Goal: Task Accomplishment & Management: Manage account settings

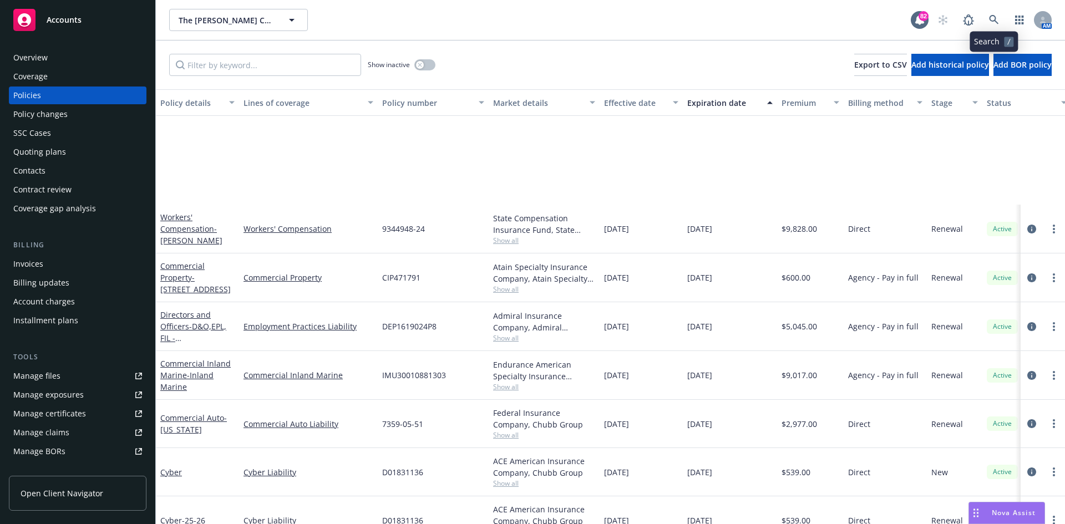
scroll to position [172, 0]
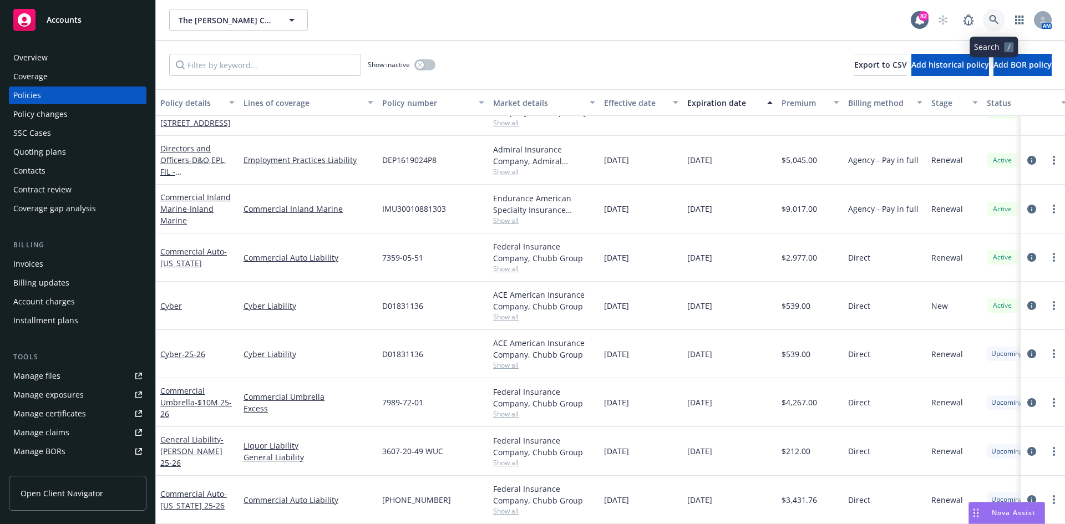
click at [999, 13] on link at bounding box center [994, 20] width 22 height 22
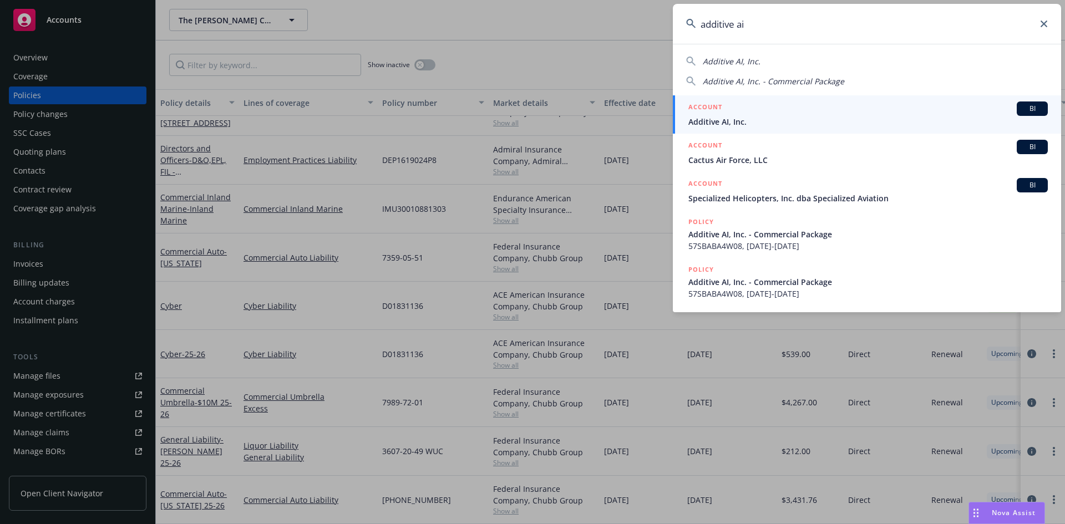
type input "additive ai"
click at [705, 105] on h5 "ACCOUNT" at bounding box center [705, 107] width 34 height 13
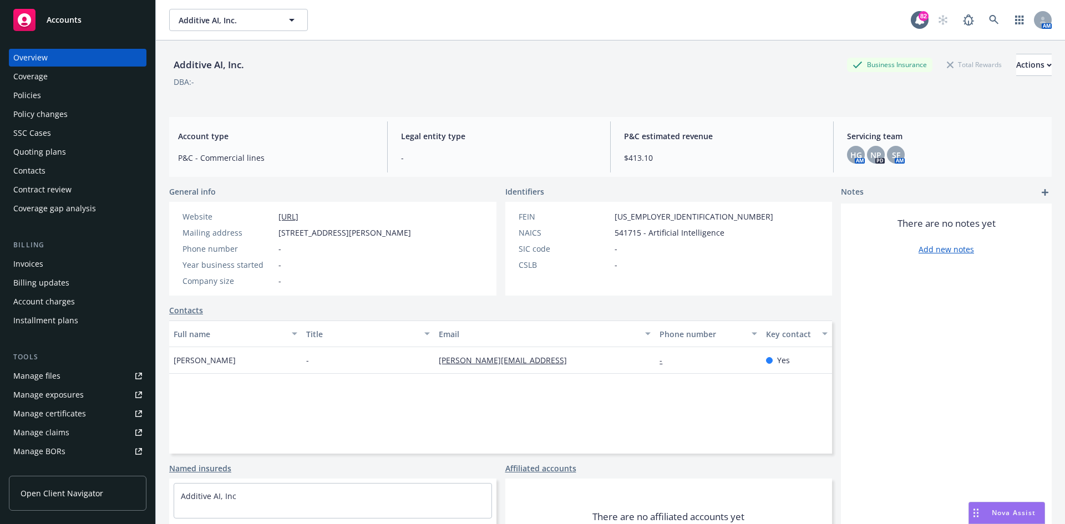
click at [60, 99] on div "Policies" at bounding box center [77, 96] width 129 height 18
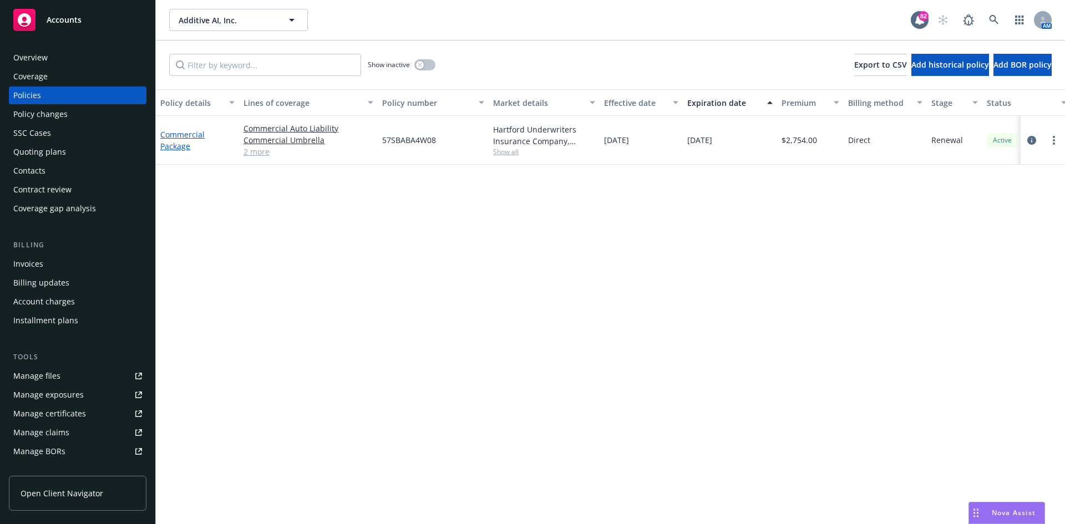
click at [194, 134] on link "Commercial Package" at bounding box center [182, 140] width 44 height 22
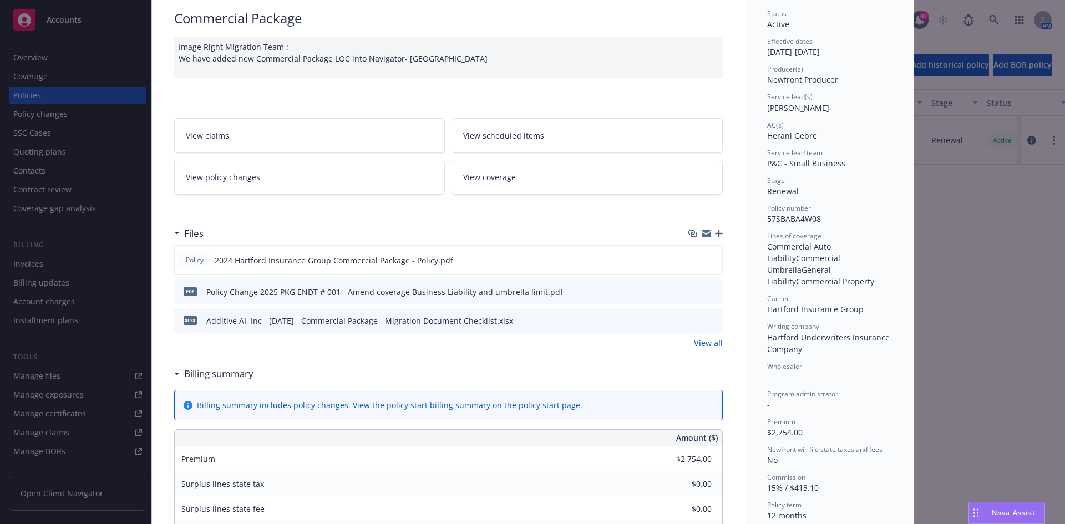
scroll to position [166, 0]
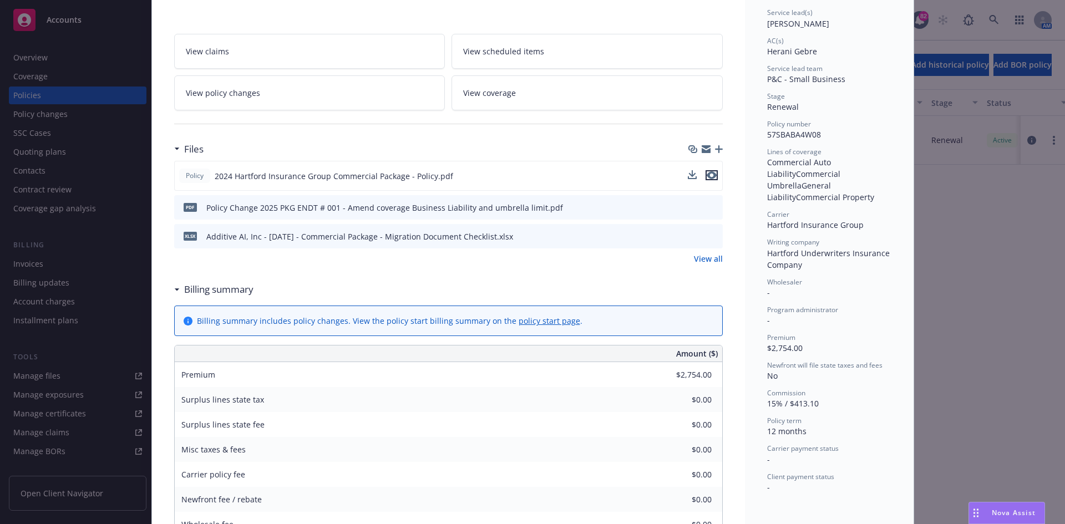
click at [710, 172] on icon "preview file" at bounding box center [712, 175] width 10 height 8
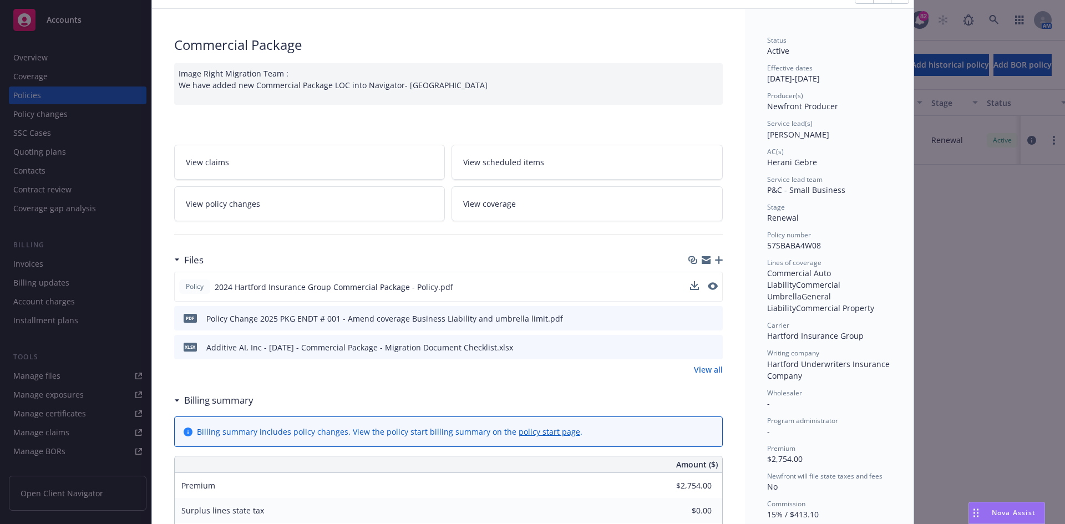
scroll to position [0, 0]
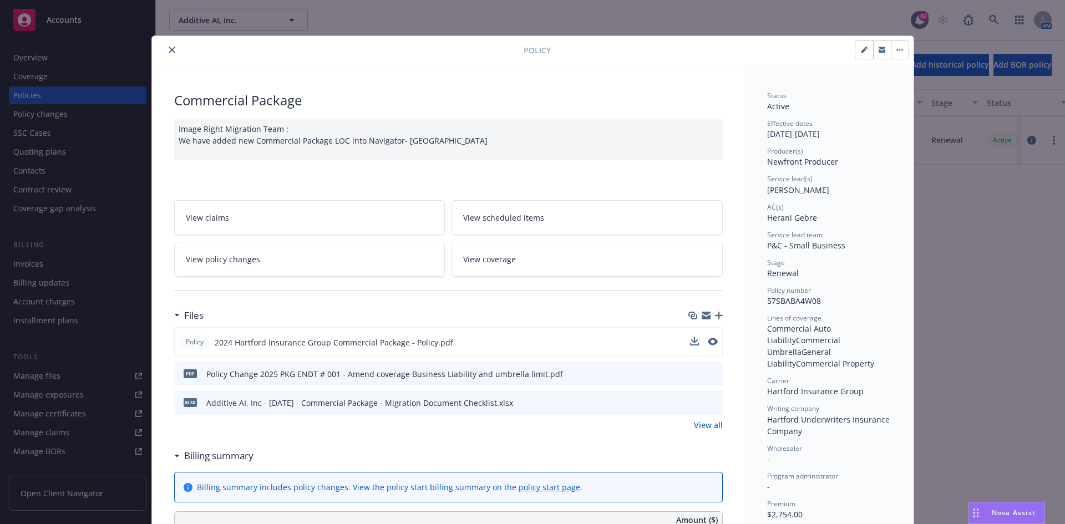
click at [169, 51] on icon "close" at bounding box center [172, 50] width 7 height 7
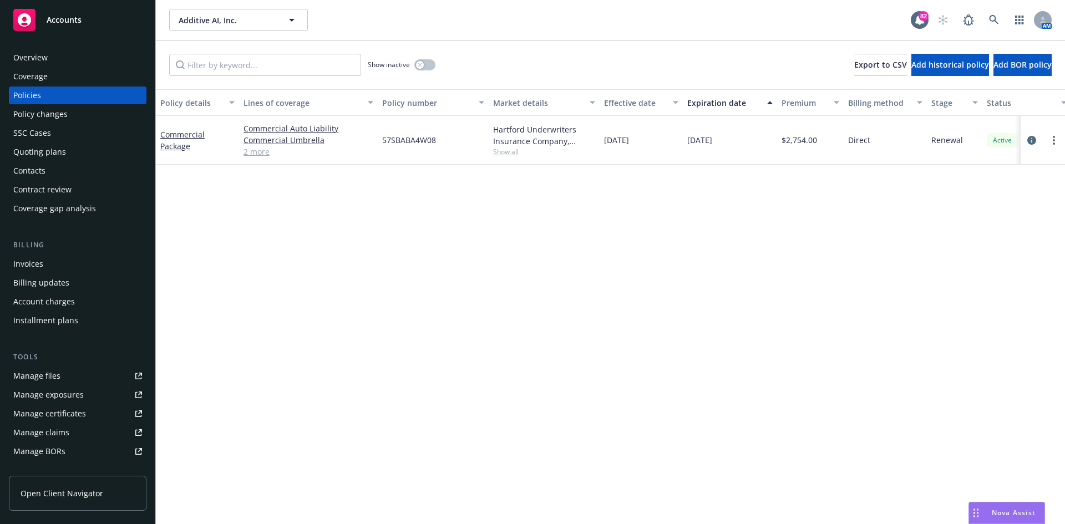
click at [58, 54] on div "Overview" at bounding box center [77, 58] width 129 height 18
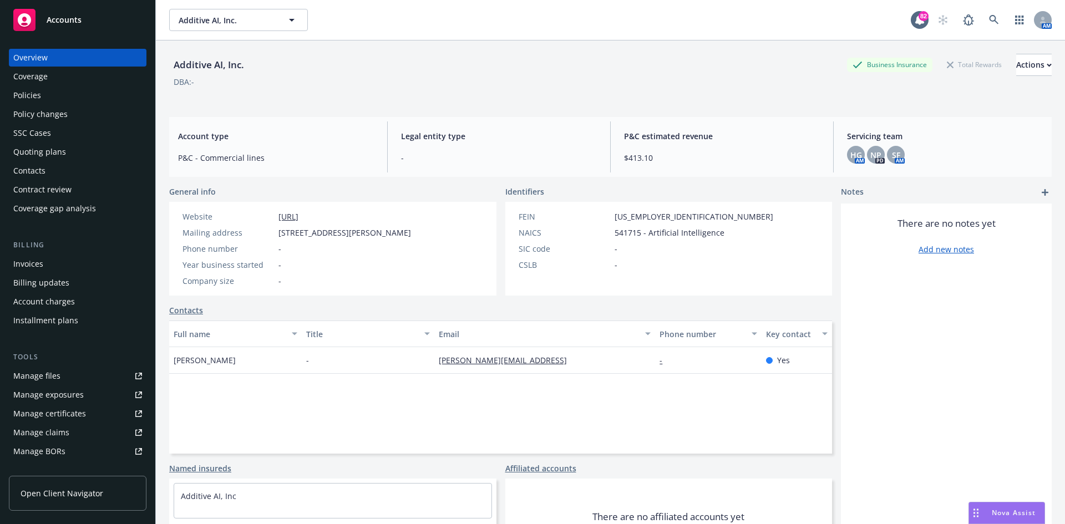
click at [53, 73] on div "Coverage" at bounding box center [77, 77] width 129 height 18
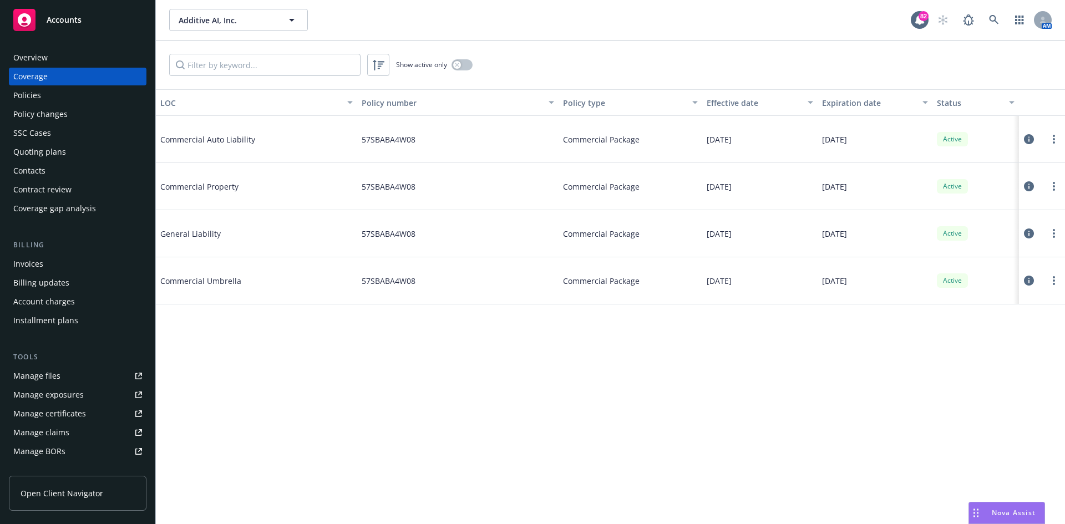
click at [51, 170] on div "Contacts" at bounding box center [77, 171] width 129 height 18
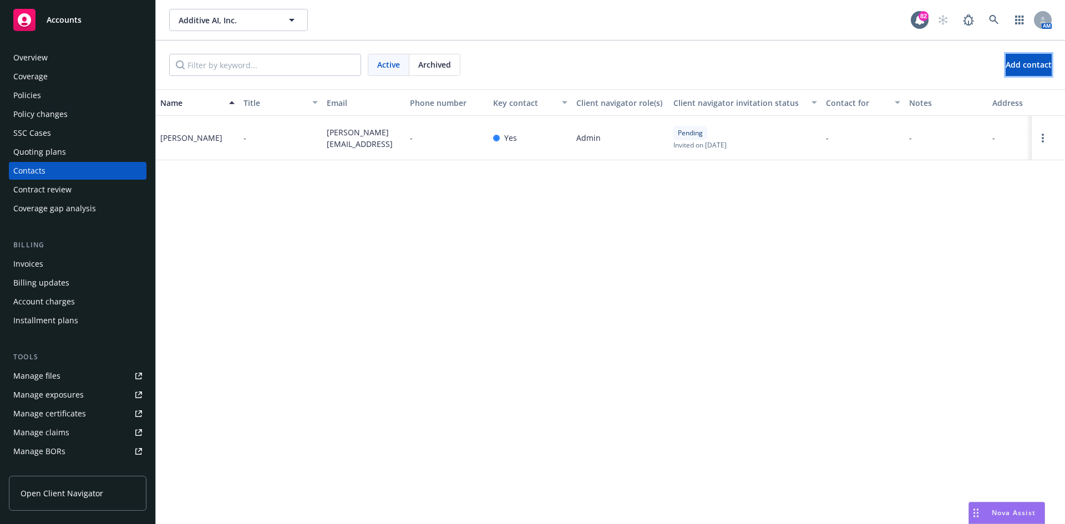
click at [1005, 68] on span "Add contact" at bounding box center [1028, 64] width 46 height 11
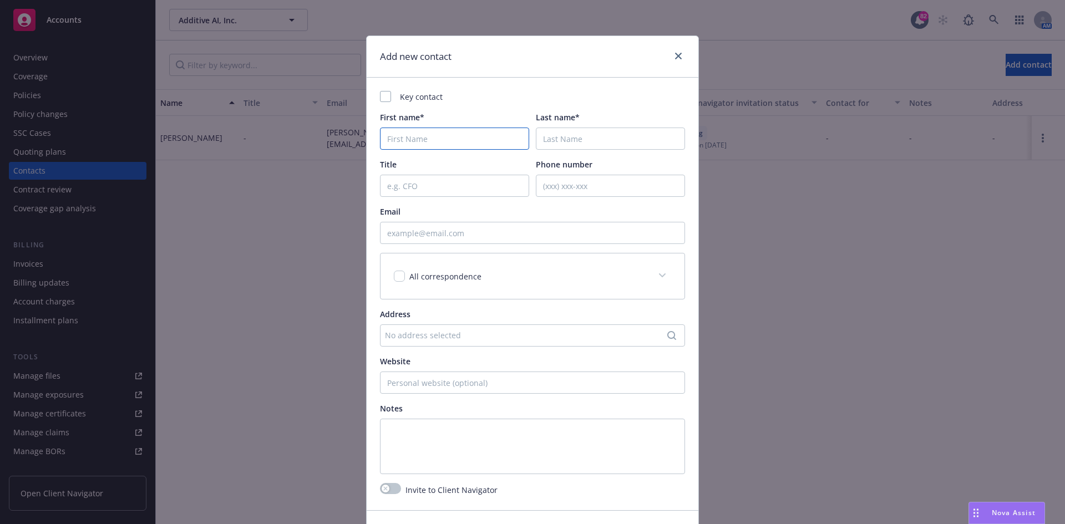
drag, startPoint x: 449, startPoint y: 136, endPoint x: 444, endPoint y: 129, distance: 8.8
click at [448, 132] on input "First name*" at bounding box center [454, 139] width 149 height 22
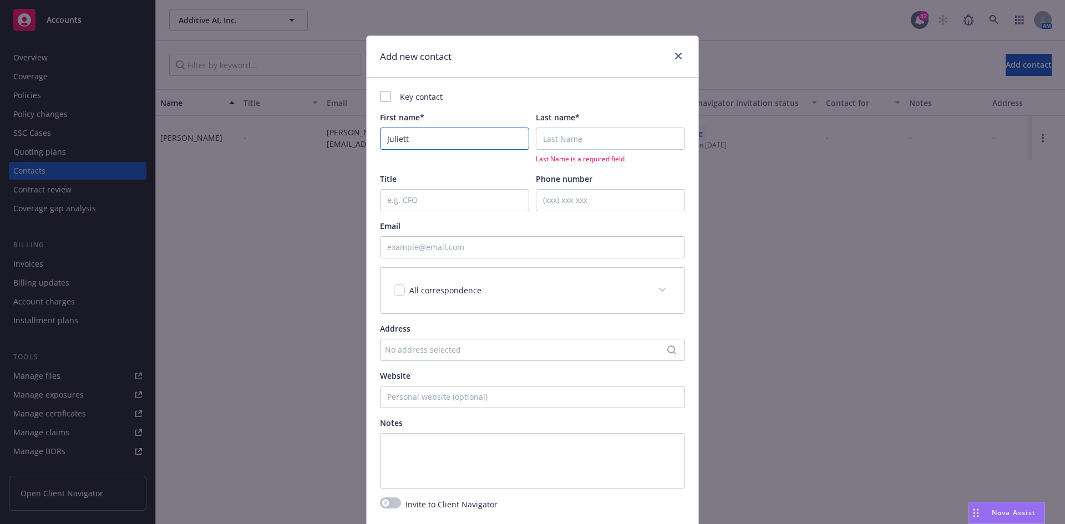
type input "Juliett"
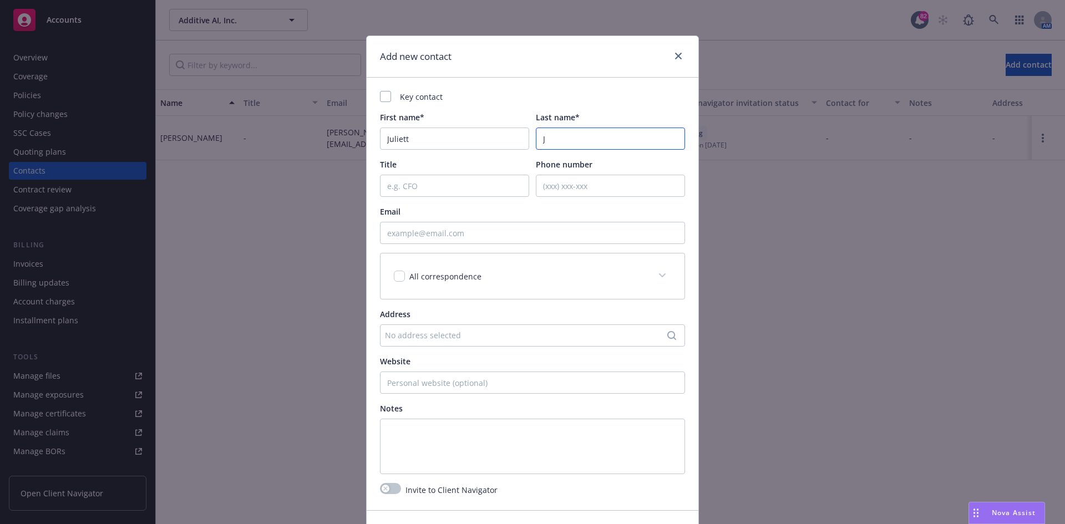
type input "J"
type input "[EMAIL_ADDRESS][DOMAIN_NAME]"
click at [413, 271] on span "All correspondence" at bounding box center [445, 276] width 72 height 11
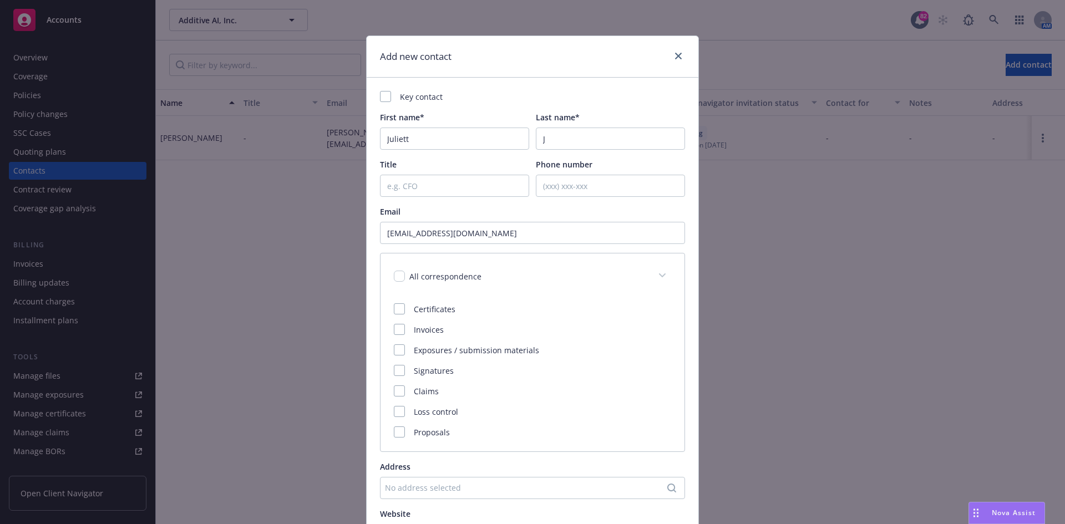
click at [390, 275] on div "All correspondence" at bounding box center [532, 275] width 304 height 45
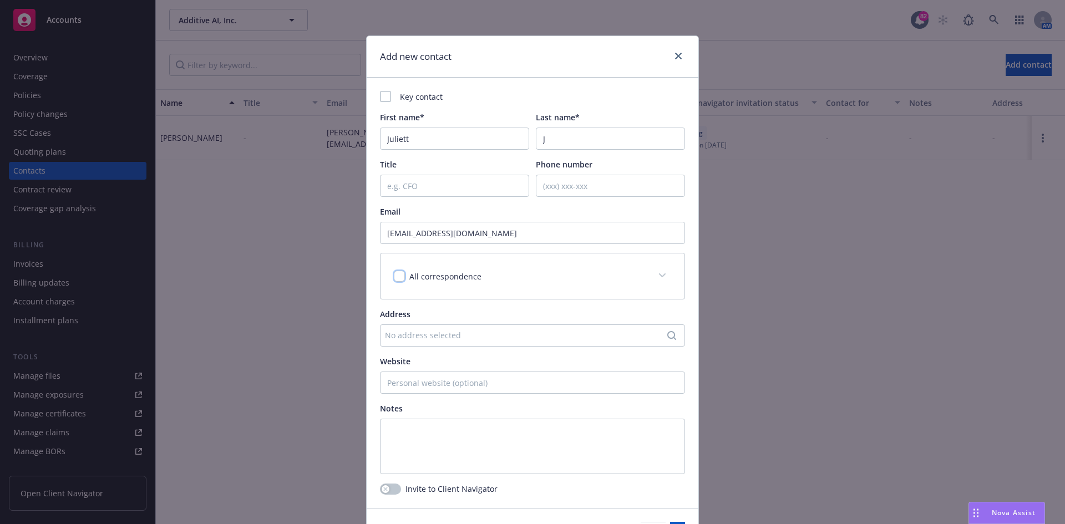
click at [399, 275] on input "checkbox" at bounding box center [399, 276] width 11 height 11
checkbox input "true"
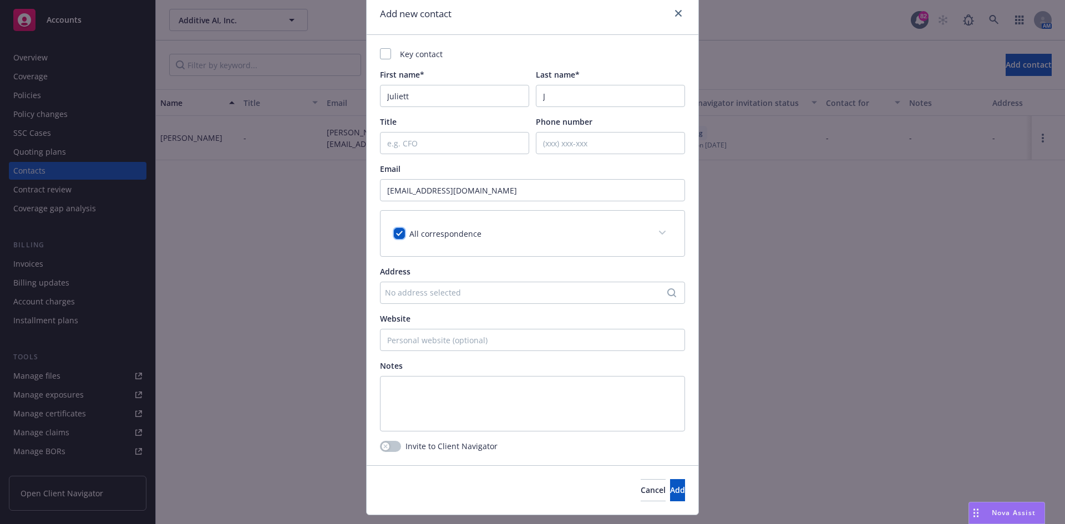
scroll to position [69, 0]
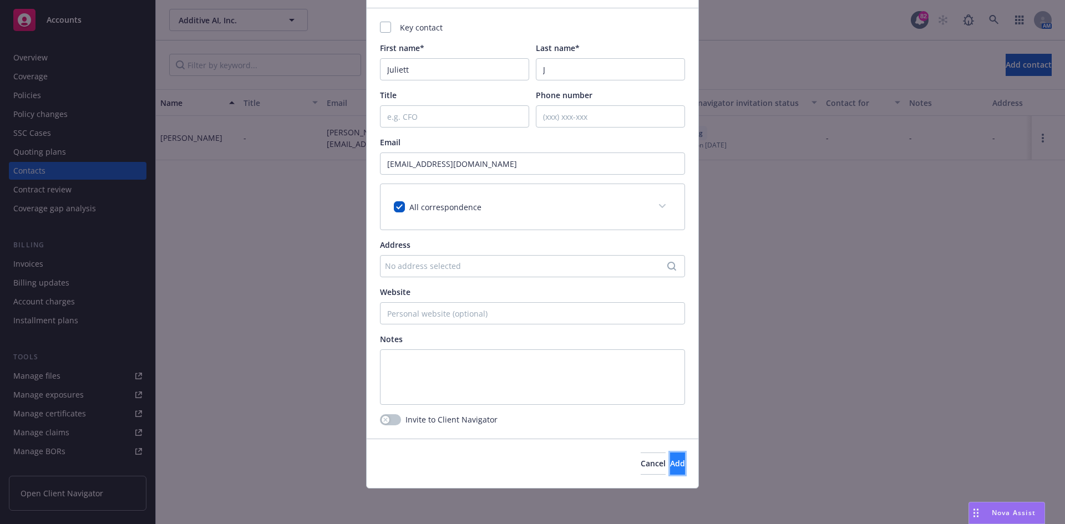
click at [670, 461] on span "Add" at bounding box center [677, 463] width 15 height 11
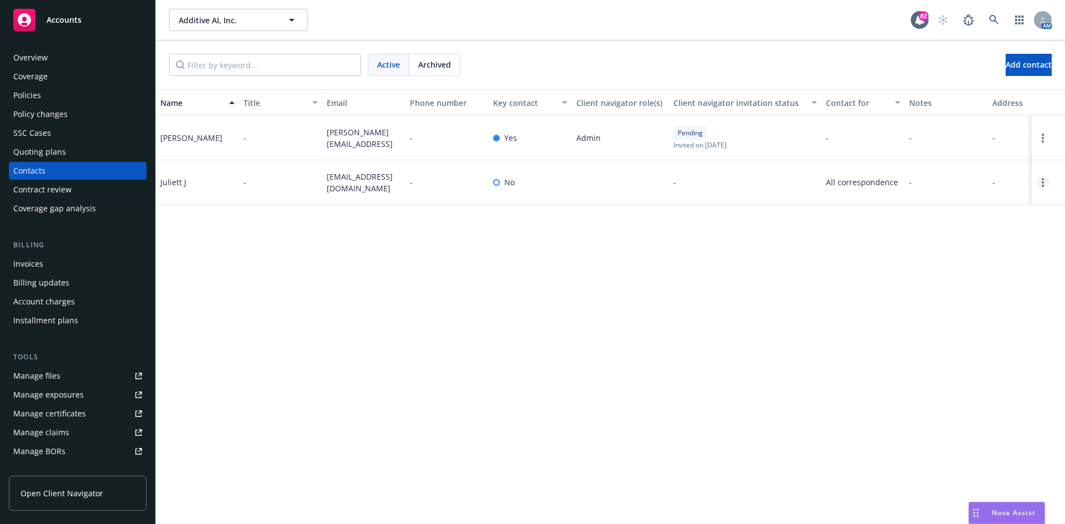
click at [1044, 187] on link "Open options" at bounding box center [1042, 182] width 13 height 13
click at [952, 123] on link "Edit contact" at bounding box center [971, 120] width 125 height 22
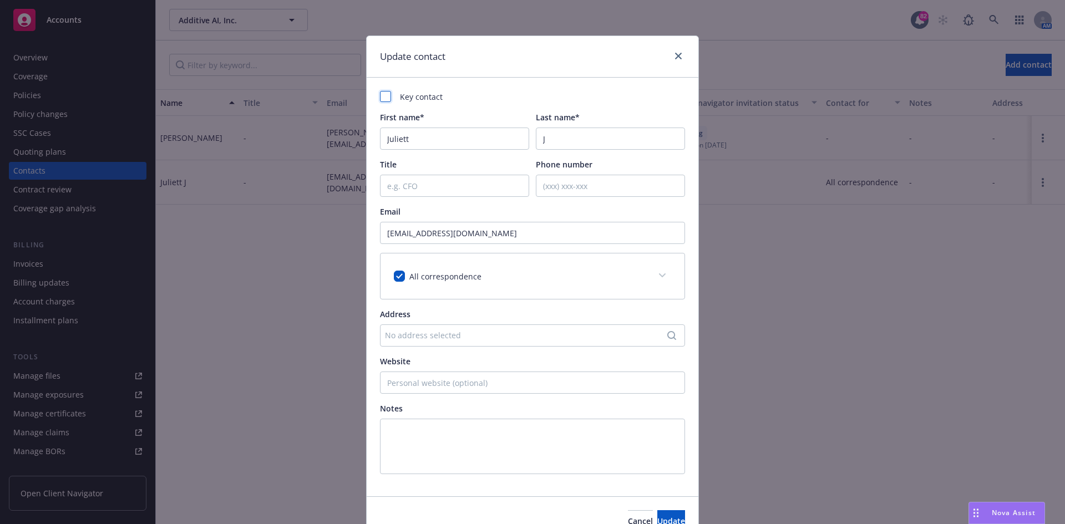
click at [380, 97] on div at bounding box center [385, 96] width 11 height 11
click at [657, 515] on button "Update" at bounding box center [671, 521] width 28 height 22
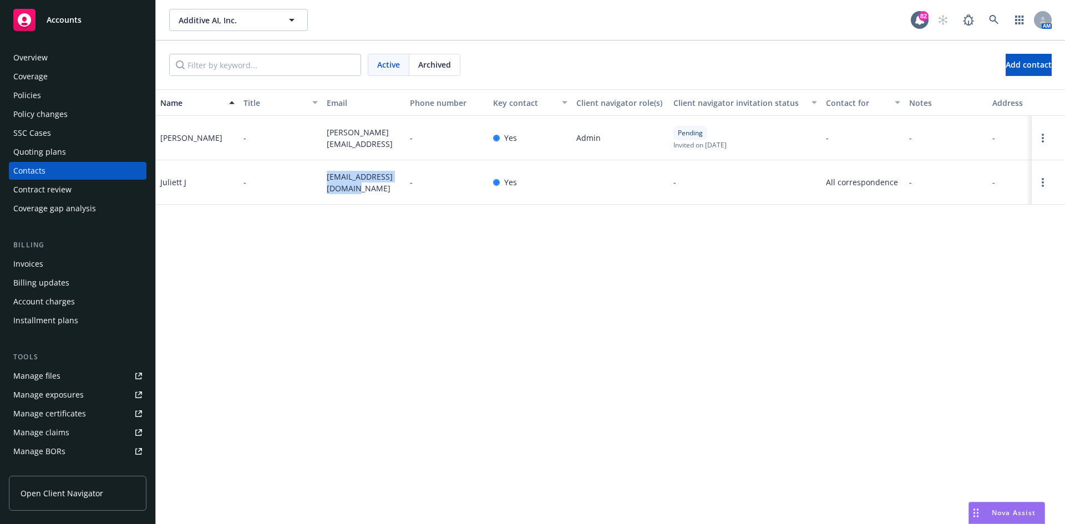
drag, startPoint x: 338, startPoint y: 189, endPoint x: 327, endPoint y: 175, distance: 17.8
click at [327, 175] on span "[EMAIL_ADDRESS][DOMAIN_NAME]" at bounding box center [364, 182] width 74 height 23
copy span "[EMAIL_ADDRESS][DOMAIN_NAME]"
click at [1038, 178] on link "Open options" at bounding box center [1042, 182] width 13 height 13
click at [976, 120] on link "Edit contact" at bounding box center [971, 120] width 125 height 22
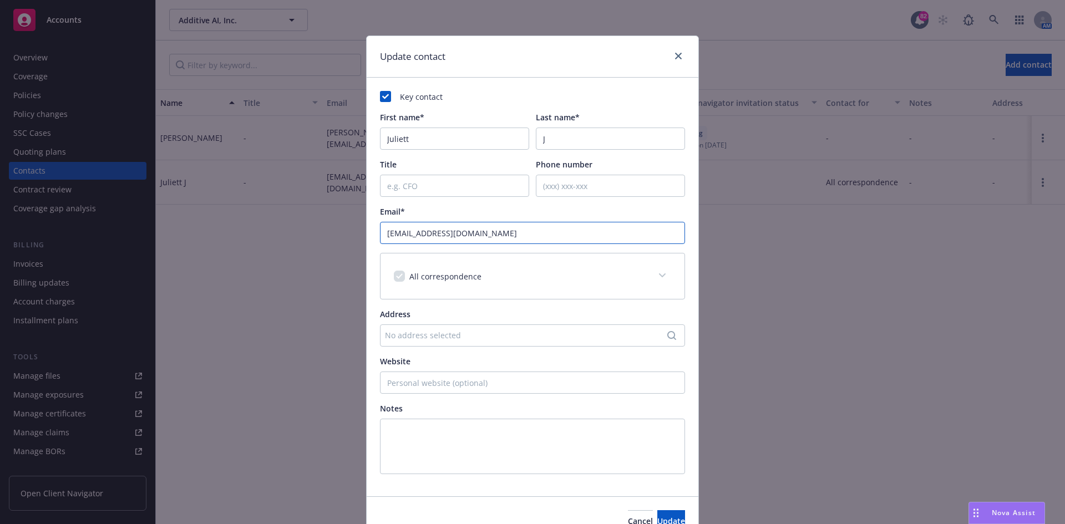
click at [439, 230] on input "[EMAIL_ADDRESS][DOMAIN_NAME]" at bounding box center [532, 233] width 305 height 22
click at [481, 236] on input "[EMAIL_ADDRESS][DOMAIN_NAME]" at bounding box center [532, 233] width 305 height 22
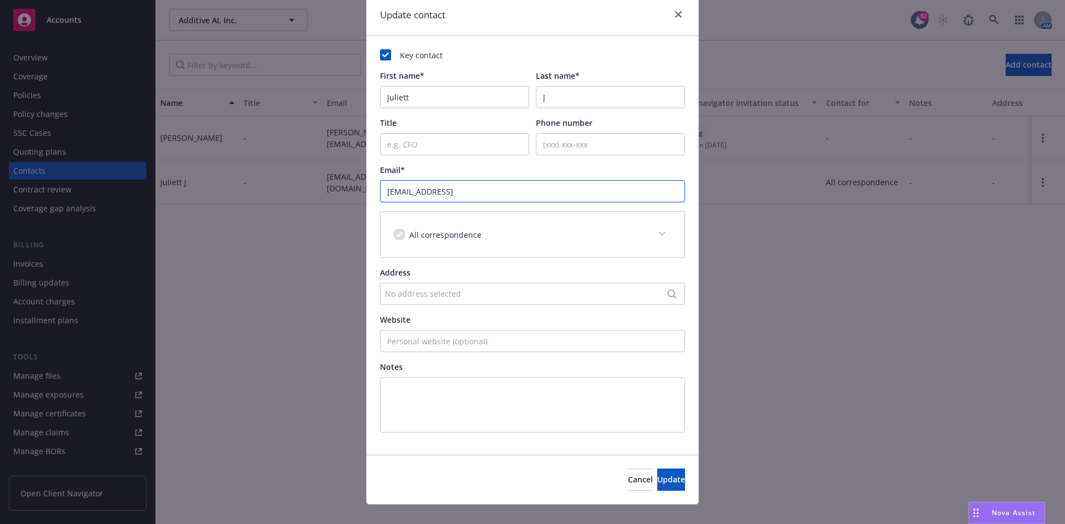
scroll to position [58, 0]
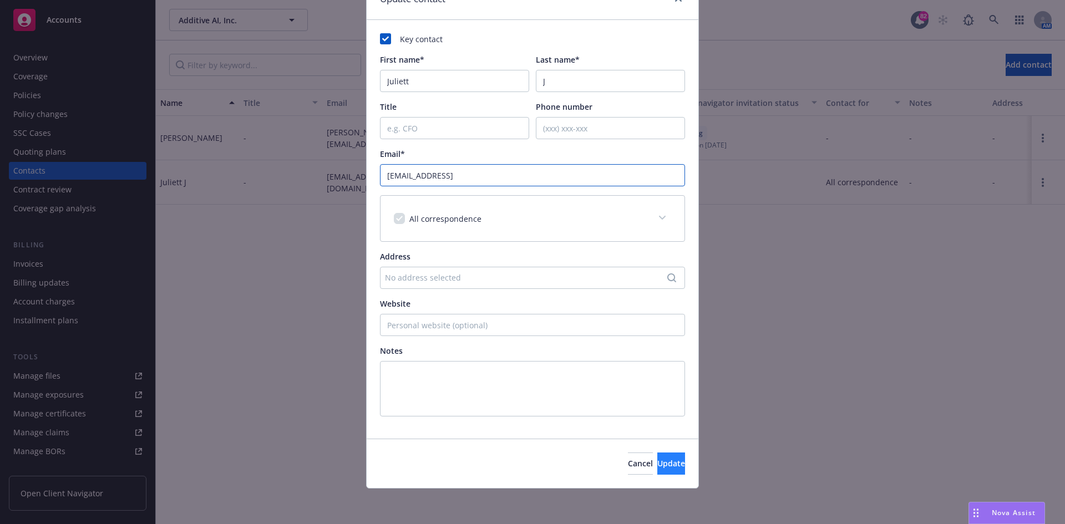
type input "[EMAIL_ADDRESS]"
click at [657, 460] on span "Update" at bounding box center [671, 463] width 28 height 11
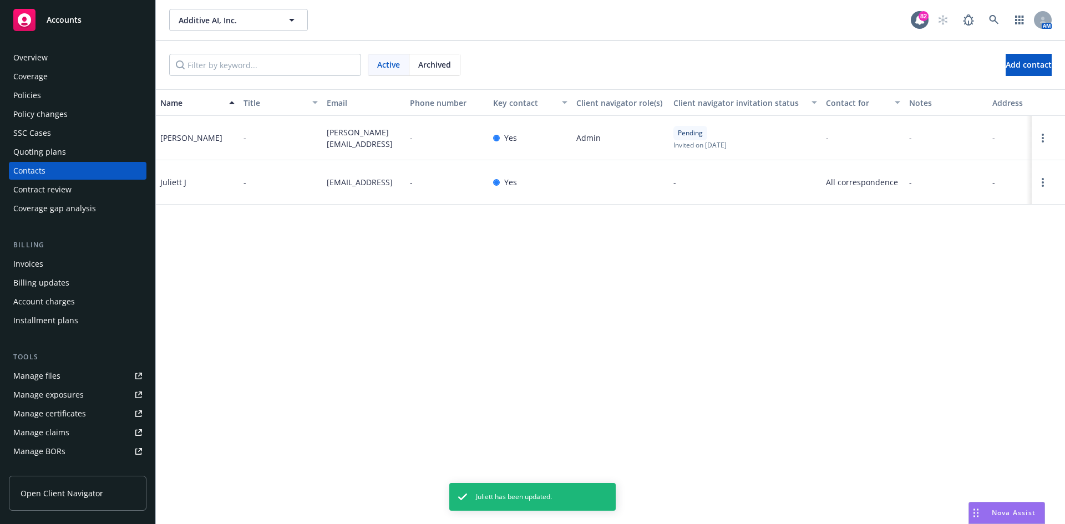
click at [371, 180] on span "[EMAIL_ADDRESS]" at bounding box center [360, 182] width 66 height 12
drag, startPoint x: 371, startPoint y: 181, endPoint x: 601, endPoint y: 296, distance: 256.9
click at [601, 298] on div "Name Title Email Phone number Key contact Client navigator role(s) Client navig…" at bounding box center [610, 306] width 909 height 435
drag, startPoint x: 395, startPoint y: 183, endPoint x: 325, endPoint y: 183, distance: 69.9
click at [325, 183] on div "[EMAIL_ADDRESS]" at bounding box center [363, 182] width 83 height 44
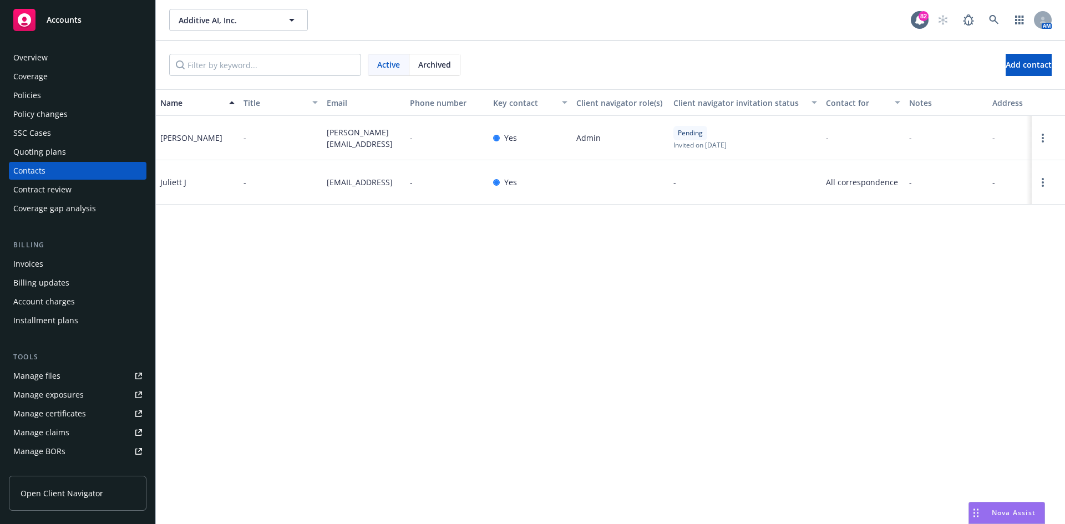
drag, startPoint x: 329, startPoint y: 182, endPoint x: 539, endPoint y: 273, distance: 228.5
click at [590, 311] on div "Name Title Email Phone number Key contact Client navigator role(s) Client navig…" at bounding box center [610, 306] width 909 height 435
drag, startPoint x: 393, startPoint y: 182, endPoint x: 350, endPoint y: 185, distance: 42.8
click at [326, 181] on div "[EMAIL_ADDRESS]" at bounding box center [363, 182] width 83 height 44
copy span "[EMAIL_ADDRESS]"
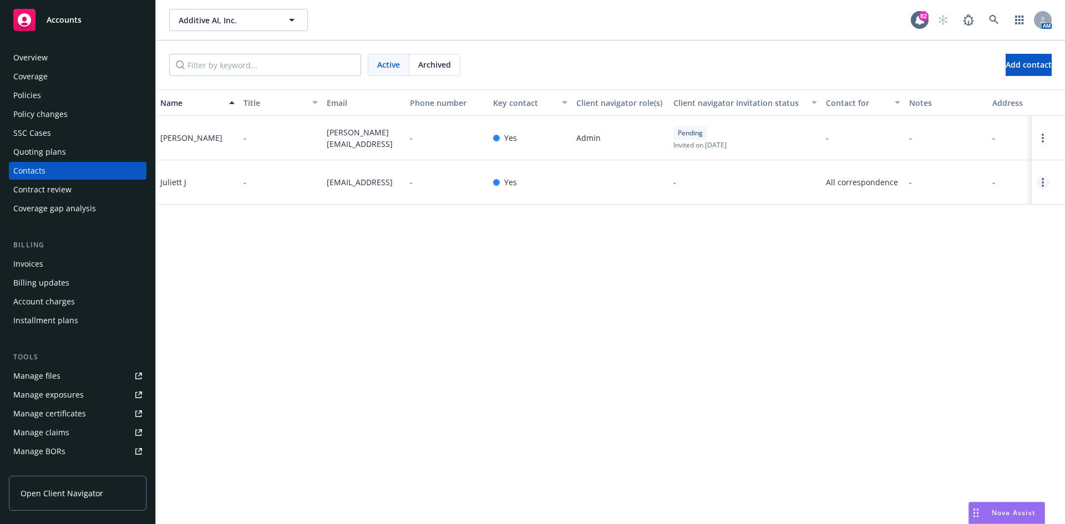
click at [1042, 184] on icon "Open options" at bounding box center [1042, 182] width 2 height 9
click at [977, 122] on link "Edit contact" at bounding box center [971, 120] width 125 height 22
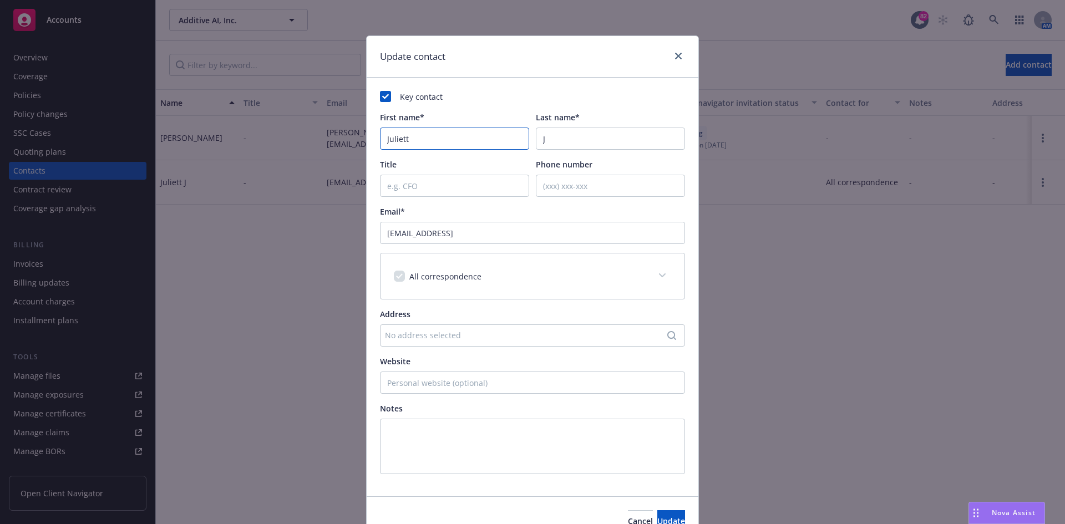
click at [400, 136] on input "Juliett" at bounding box center [454, 139] width 149 height 22
click at [464, 139] on input "Juliett" at bounding box center [454, 139] width 149 height 22
type input "Juliettw"
drag, startPoint x: 568, startPoint y: 135, endPoint x: 526, endPoint y: 137, distance: 42.2
click at [526, 137] on div "First name* [PERSON_NAME] Last name* J" at bounding box center [532, 130] width 305 height 38
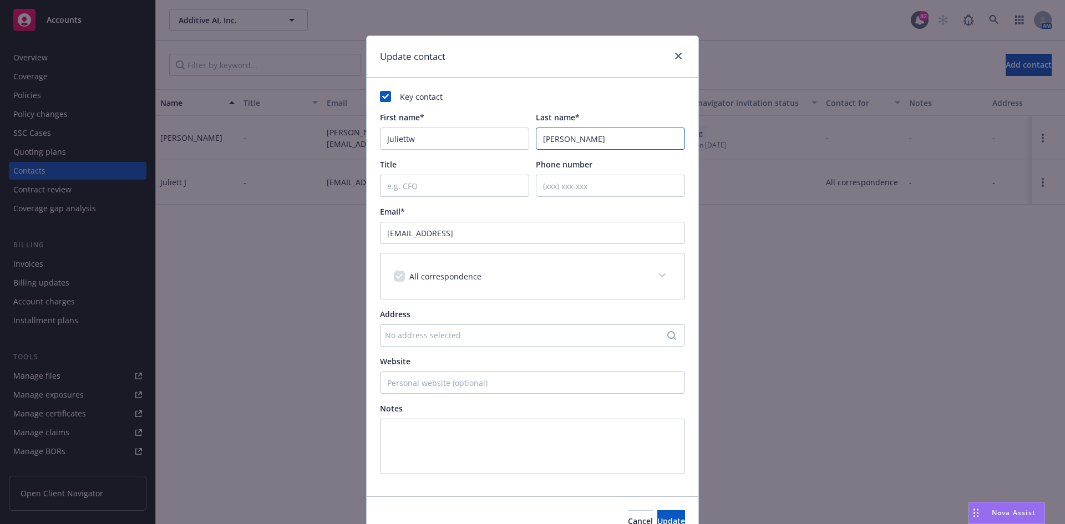
type input "[PERSON_NAME]"
click at [403, 231] on input "[EMAIL_ADDRESS]" at bounding box center [532, 233] width 305 height 22
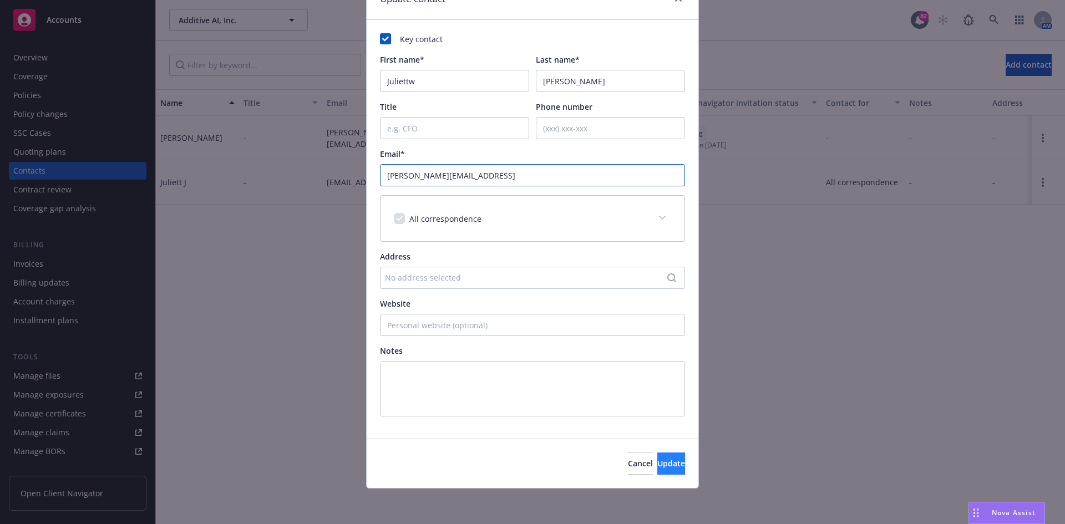
type input "[PERSON_NAME][EMAIL_ADDRESS]"
click at [663, 465] on button "Update" at bounding box center [671, 464] width 28 height 22
